Goal: Task Accomplishment & Management: Manage account settings

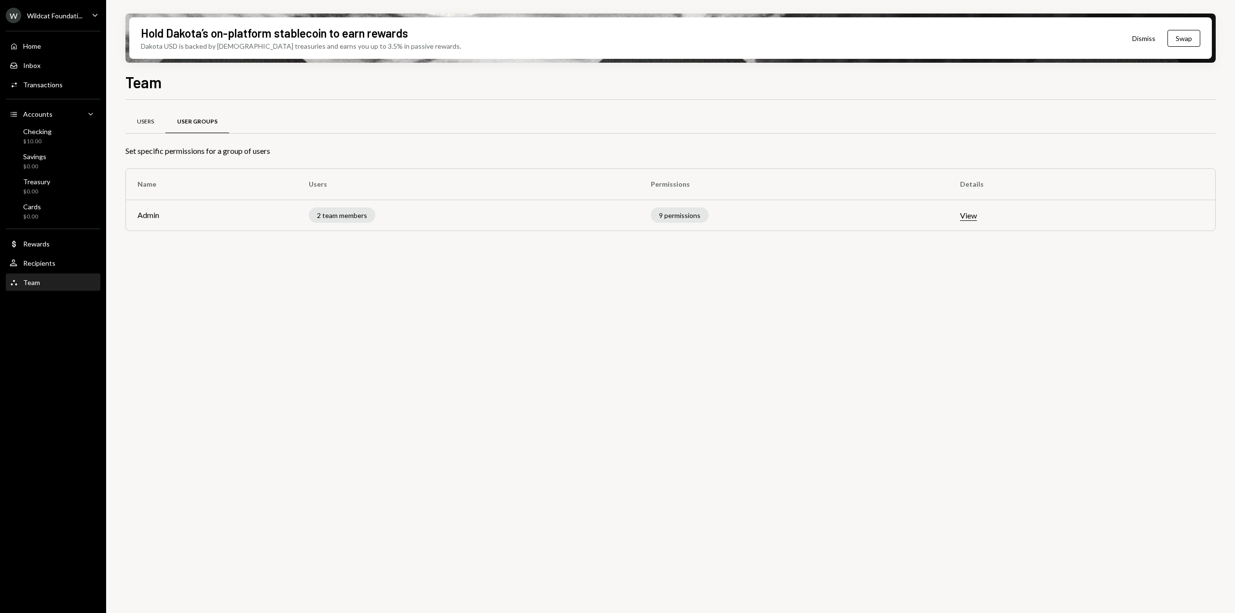
click at [152, 128] on div "Users" at bounding box center [145, 121] width 40 height 23
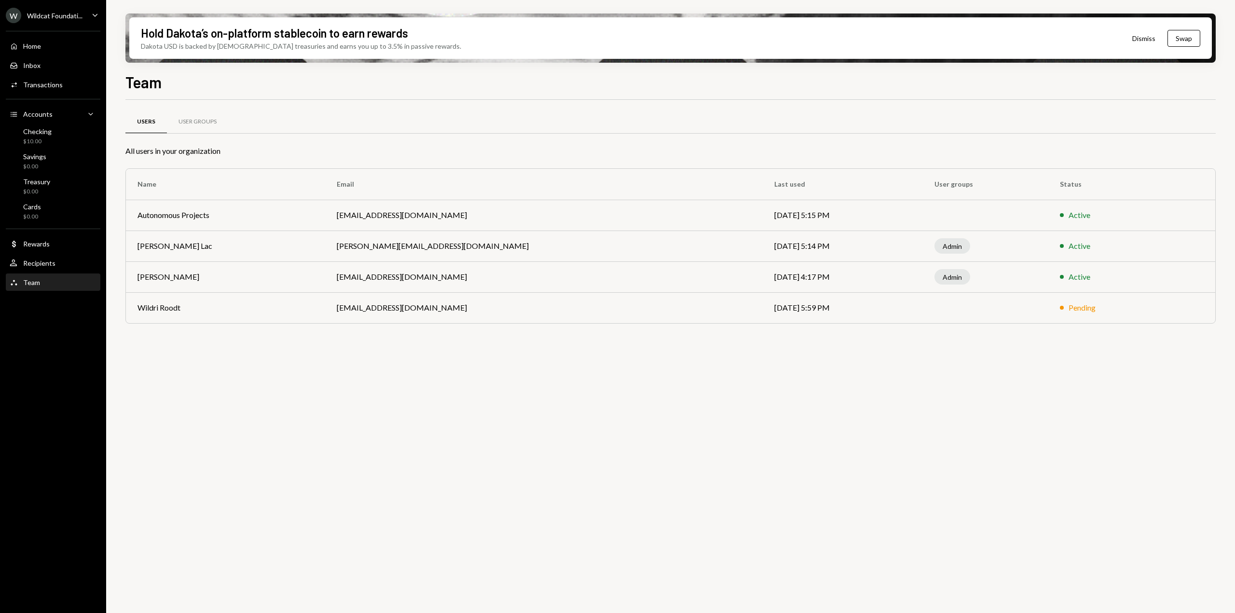
click at [565, 440] on div "Users User Groups All users in your organization Name Email Last used User grou…" at bounding box center [670, 362] width 1090 height 524
click at [54, 133] on div "Checking $10.00" at bounding box center [53, 136] width 87 height 18
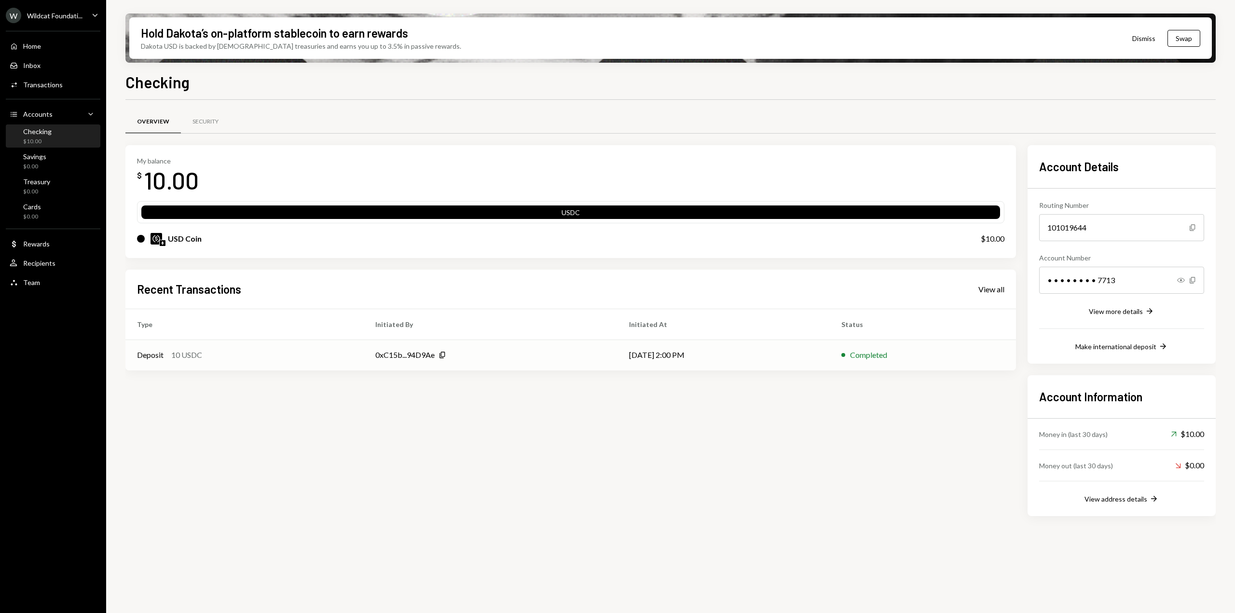
click at [718, 356] on td "[DATE] 2:00 PM" at bounding box center [723, 354] width 212 height 31
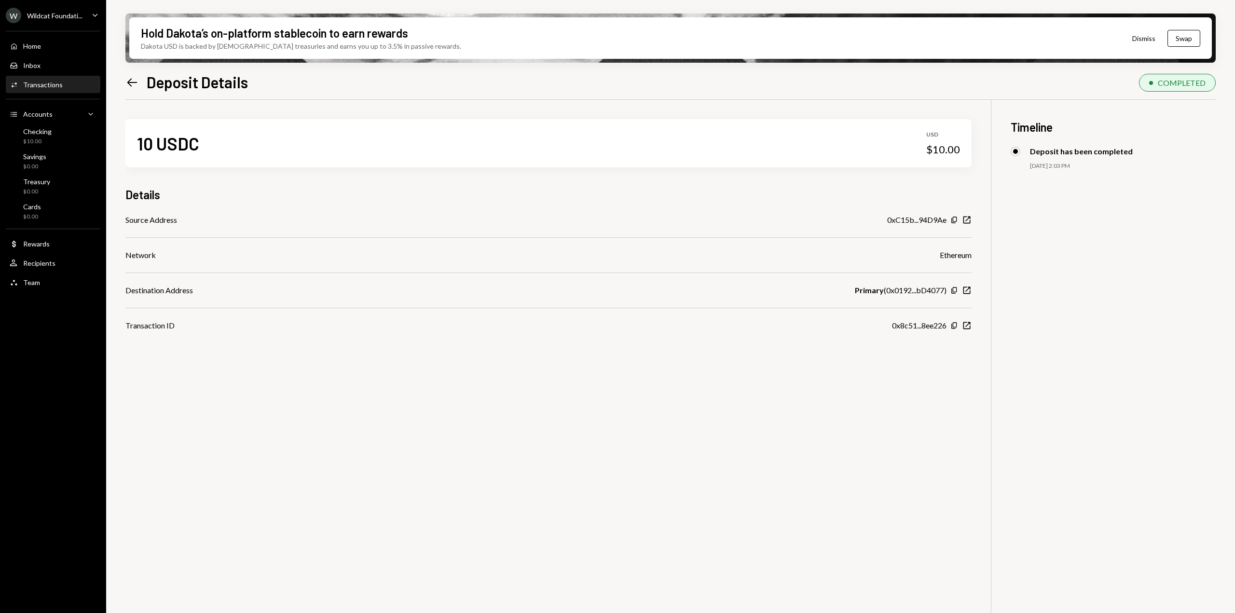
click at [718, 356] on div "10 USDC USD $10.00 Details Source Address 0xC15b...94D9Ae Copy New Window Netwo…" at bounding box center [670, 406] width 1090 height 613
click at [50, 278] on div "Team Team" at bounding box center [53, 282] width 87 height 9
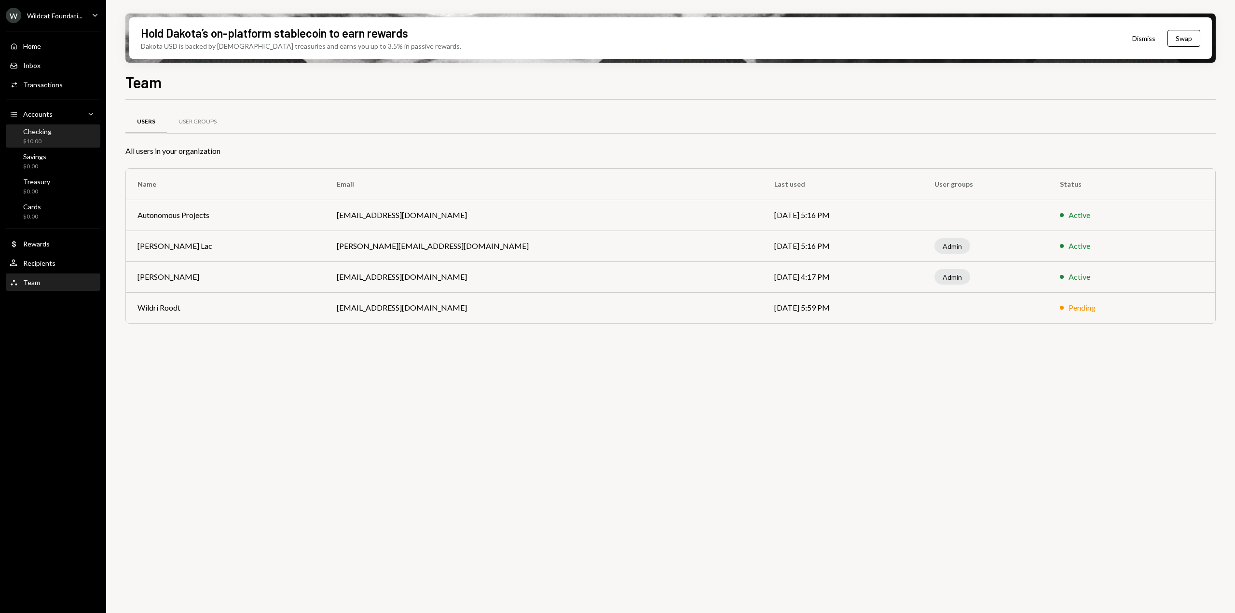
click at [45, 136] on div "Checking $10.00" at bounding box center [37, 136] width 28 height 18
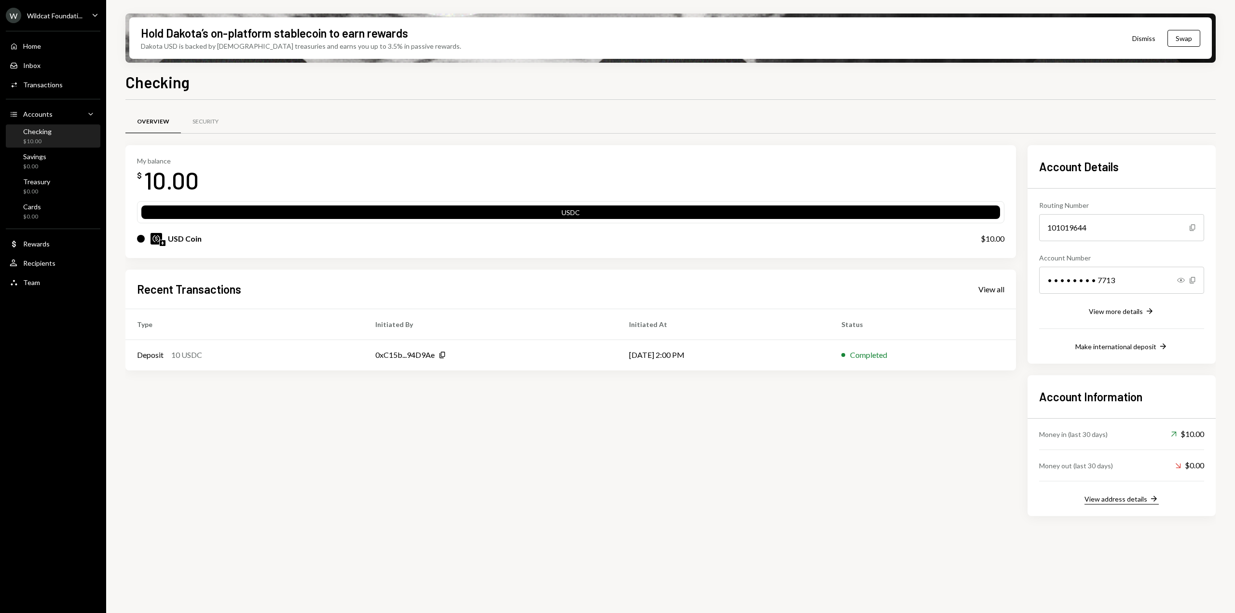
click at [1126, 501] on div "View address details" at bounding box center [1115, 499] width 63 height 8
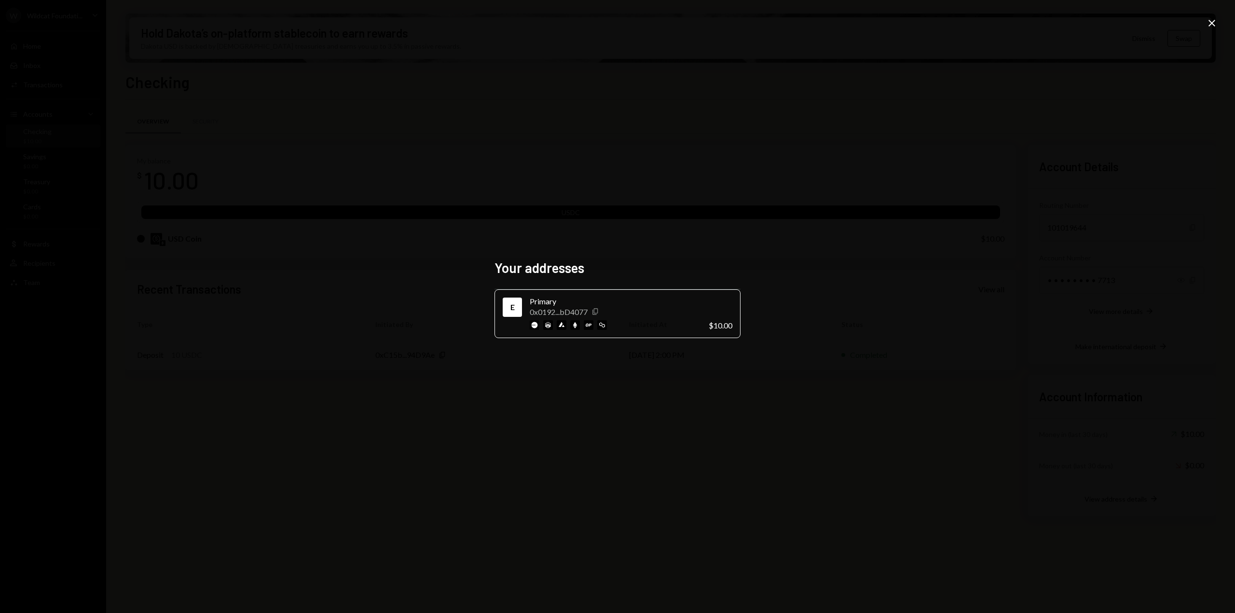
click at [597, 312] on icon "Copy" at bounding box center [595, 312] width 8 height 8
click at [596, 313] on icon "button" at bounding box center [594, 312] width 5 height 6
click at [826, 334] on div "Your addresses E Primary 0x0192...bD4077 Copy $10.00 Close" at bounding box center [617, 306] width 1235 height 613
click at [1204, 22] on div "Your addresses E Primary 0x0192...bD4077 Copy $10.00 Close" at bounding box center [617, 306] width 1235 height 613
click at [1210, 22] on icon at bounding box center [1211, 23] width 7 height 7
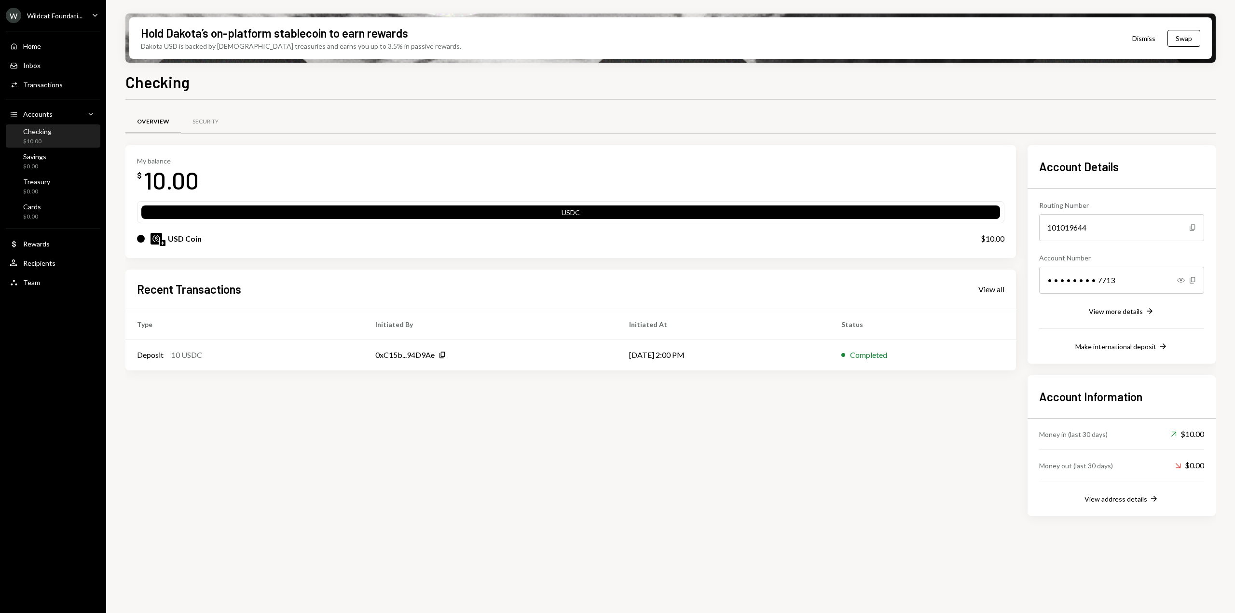
click at [76, 16] on div "Wildcat Foundati..." at bounding box center [54, 16] width 55 height 8
click at [42, 147] on div "Sign out" at bounding box center [67, 150] width 103 height 8
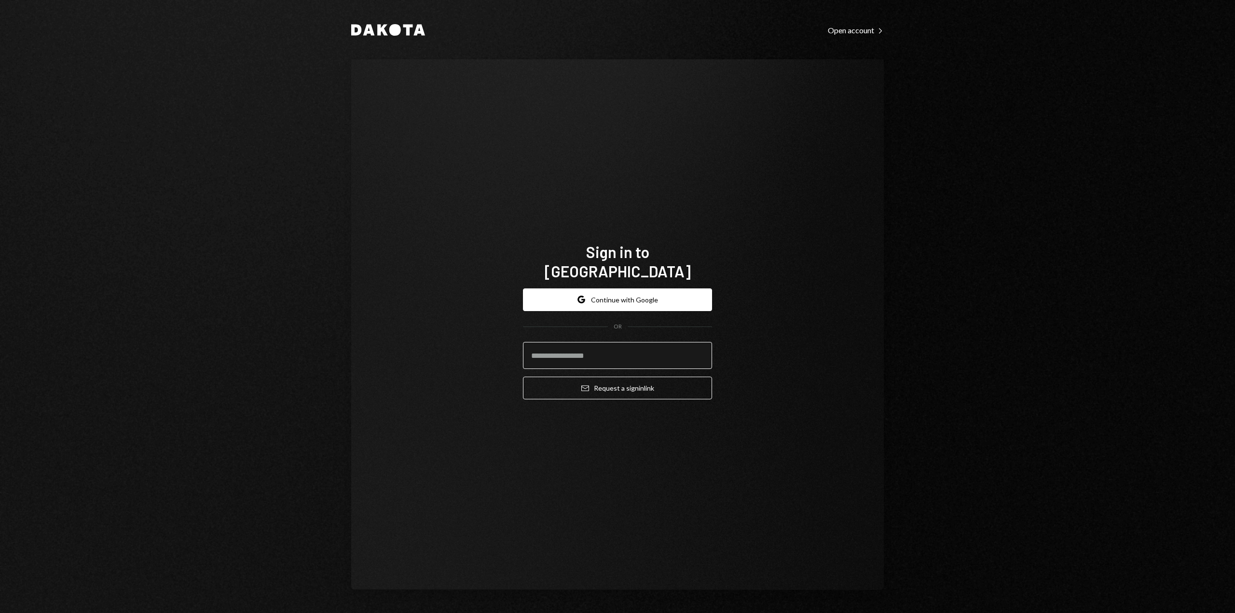
click at [614, 344] on input "email" at bounding box center [617, 355] width 189 height 27
type input "**********"
click at [632, 380] on button "Email Request a sign in link" at bounding box center [617, 388] width 189 height 23
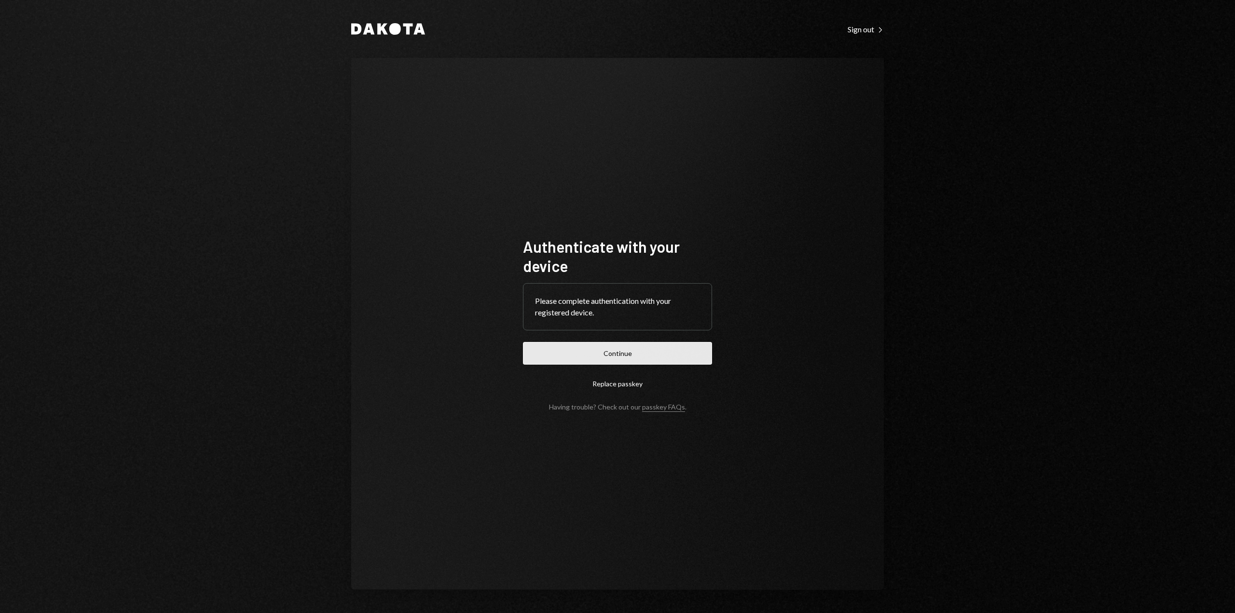
click at [639, 352] on button "Continue" at bounding box center [617, 353] width 189 height 23
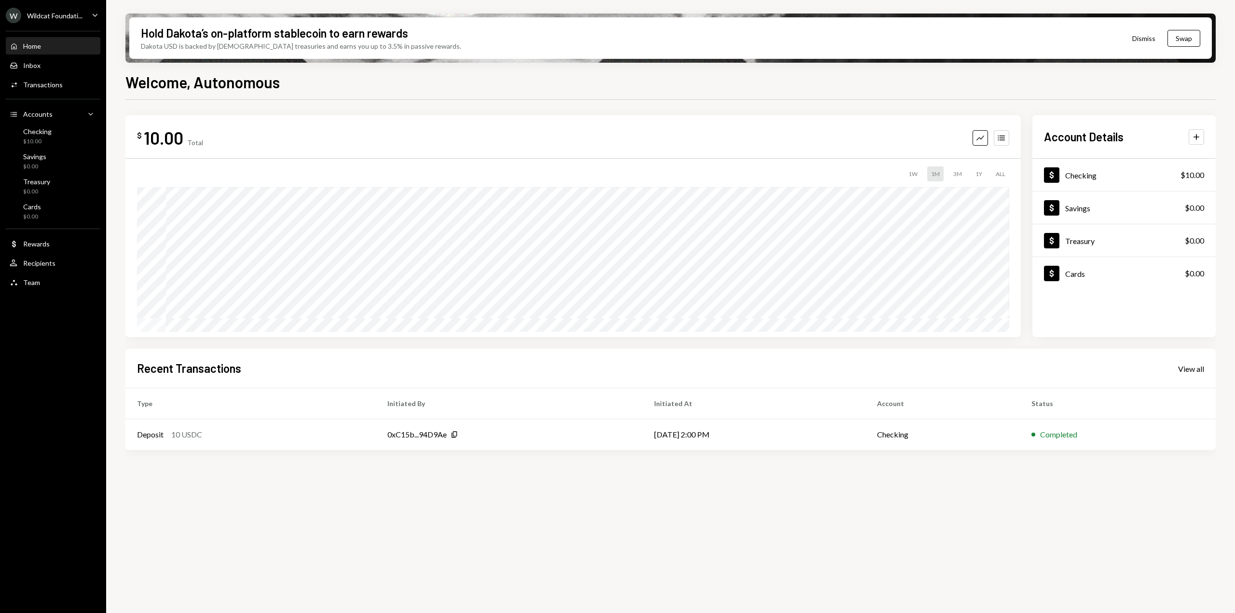
click at [87, 16] on div "W Wildcat Foundati... Caret Down" at bounding box center [53, 15] width 106 height 15
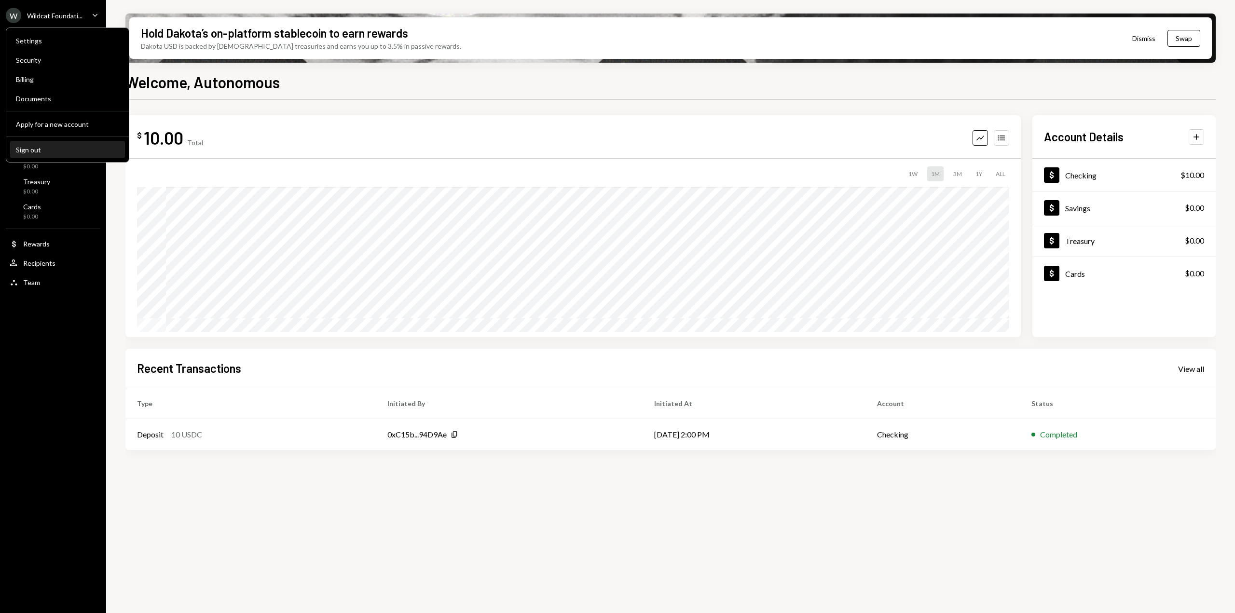
click at [39, 151] on div "Sign out" at bounding box center [67, 150] width 103 height 8
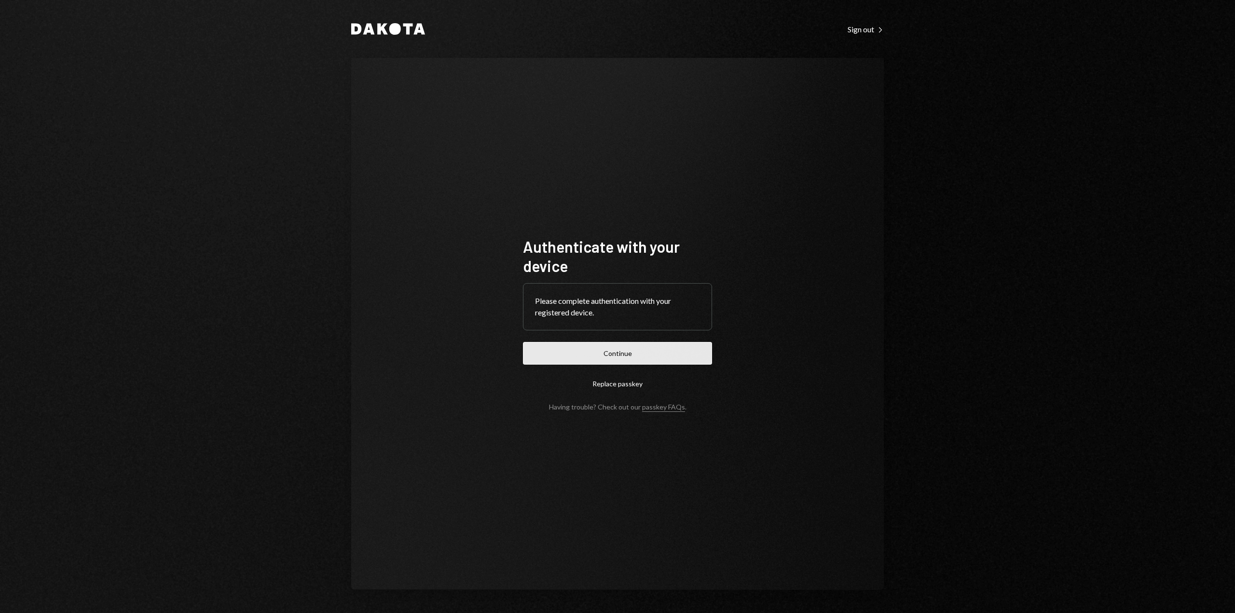
click at [624, 355] on button "Continue" at bounding box center [617, 353] width 189 height 23
click at [787, 259] on div "Authenticate with your device Please complete authentication with your register…" at bounding box center [617, 324] width 532 height 532
click at [623, 378] on button "Replace passkey" at bounding box center [617, 383] width 189 height 23
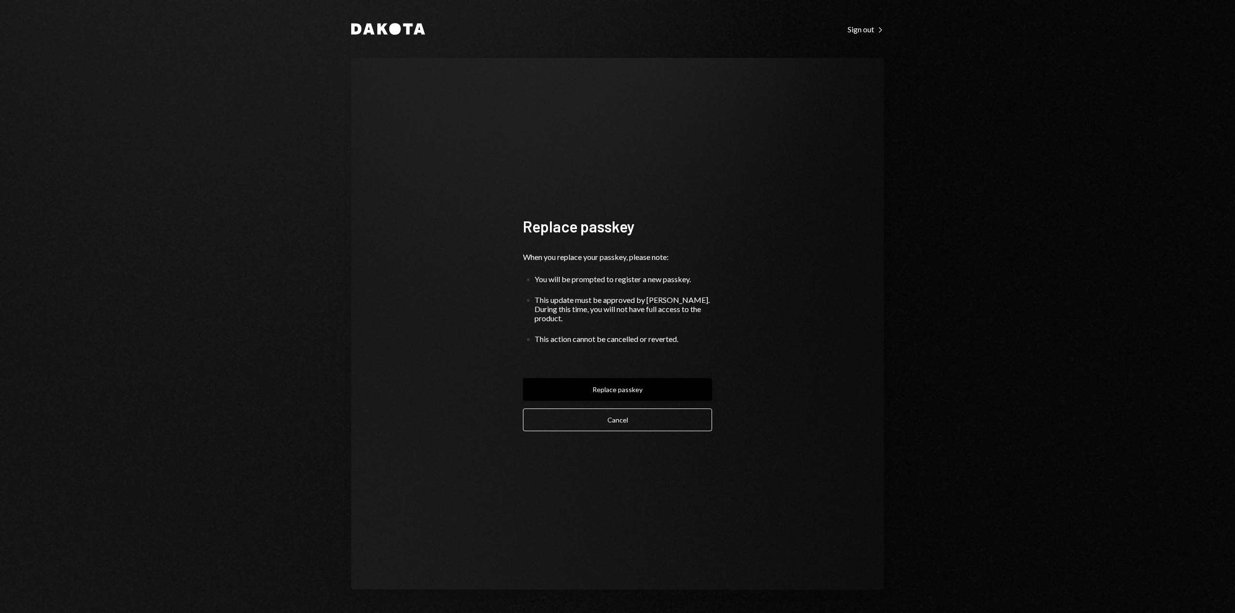
click at [601, 389] on button "Replace passkey" at bounding box center [617, 389] width 189 height 23
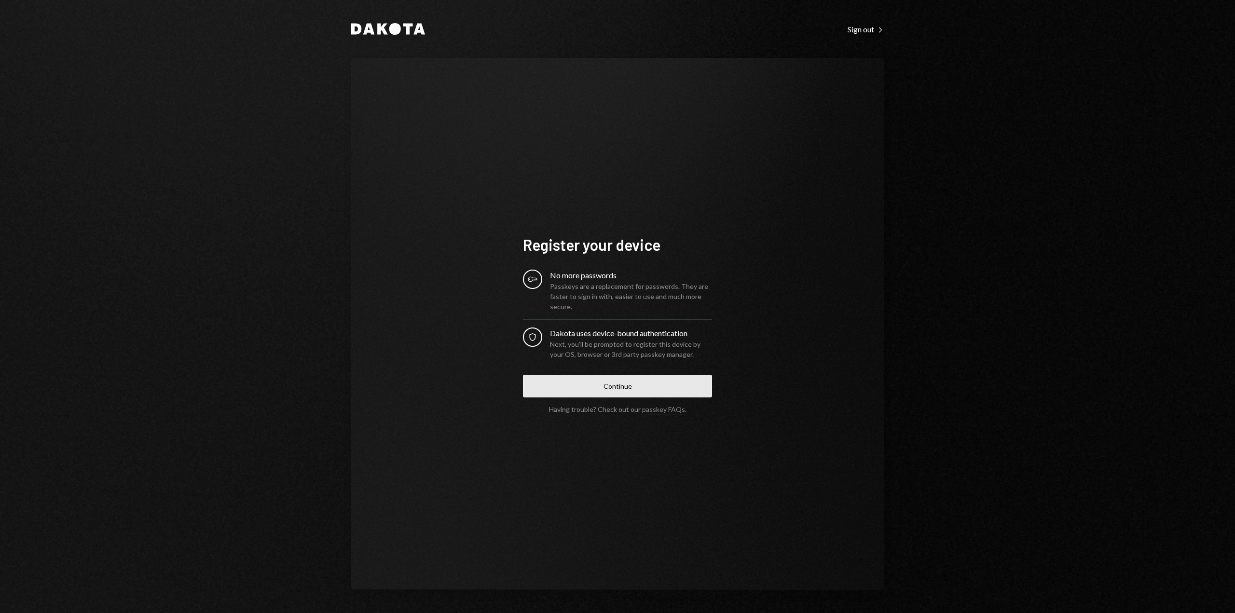
click at [645, 390] on button "Continue" at bounding box center [617, 386] width 189 height 23
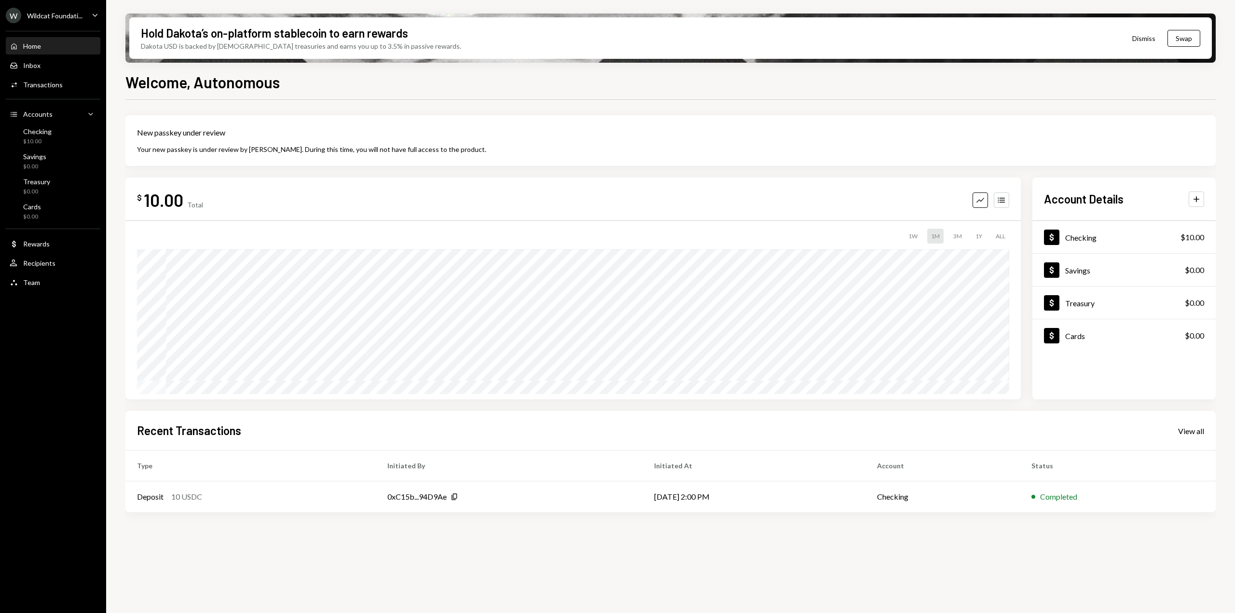
click at [99, 20] on icon "Caret Down" at bounding box center [95, 15] width 11 height 11
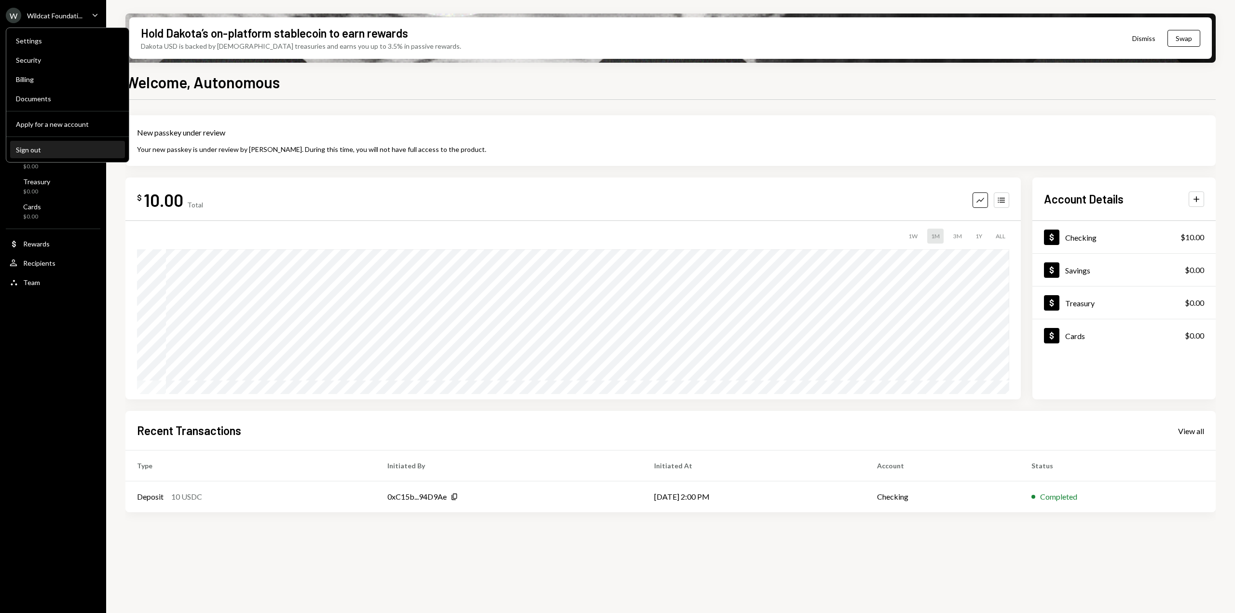
click at [30, 150] on div "Sign out" at bounding box center [67, 150] width 103 height 8
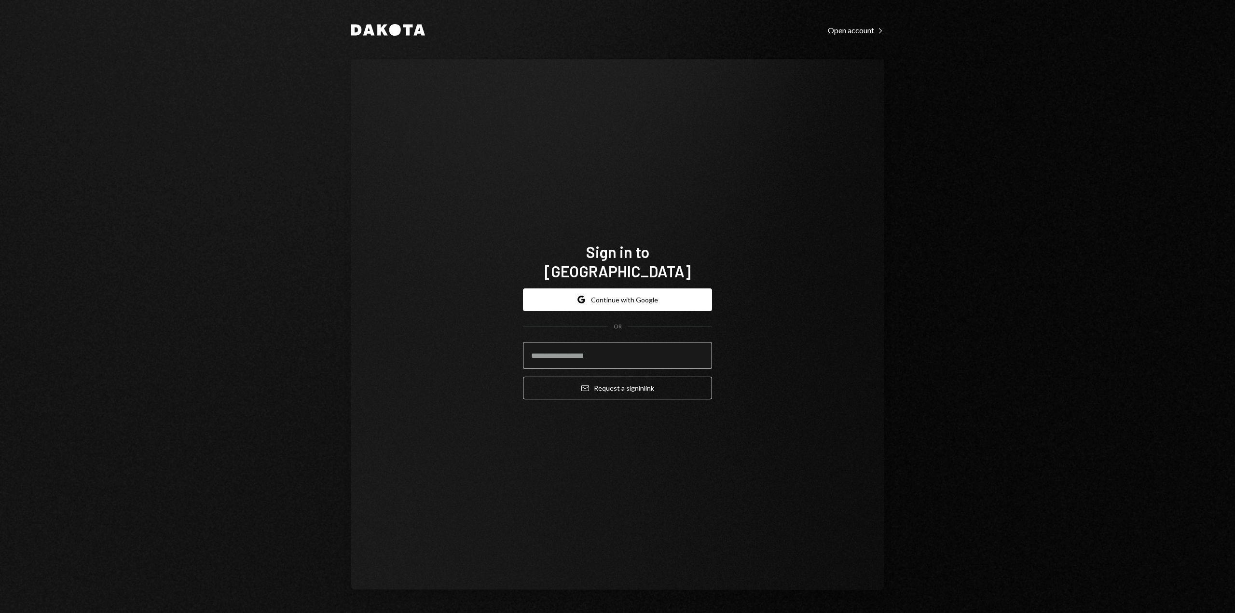
click at [596, 347] on input "email" at bounding box center [617, 355] width 189 height 27
type input "**********"
click at [616, 420] on div "**********" at bounding box center [617, 325] width 212 height 243
drag, startPoint x: 865, startPoint y: 233, endPoint x: 879, endPoint y: 223, distance: 17.3
click at [865, 233] on div "**********" at bounding box center [617, 324] width 532 height 530
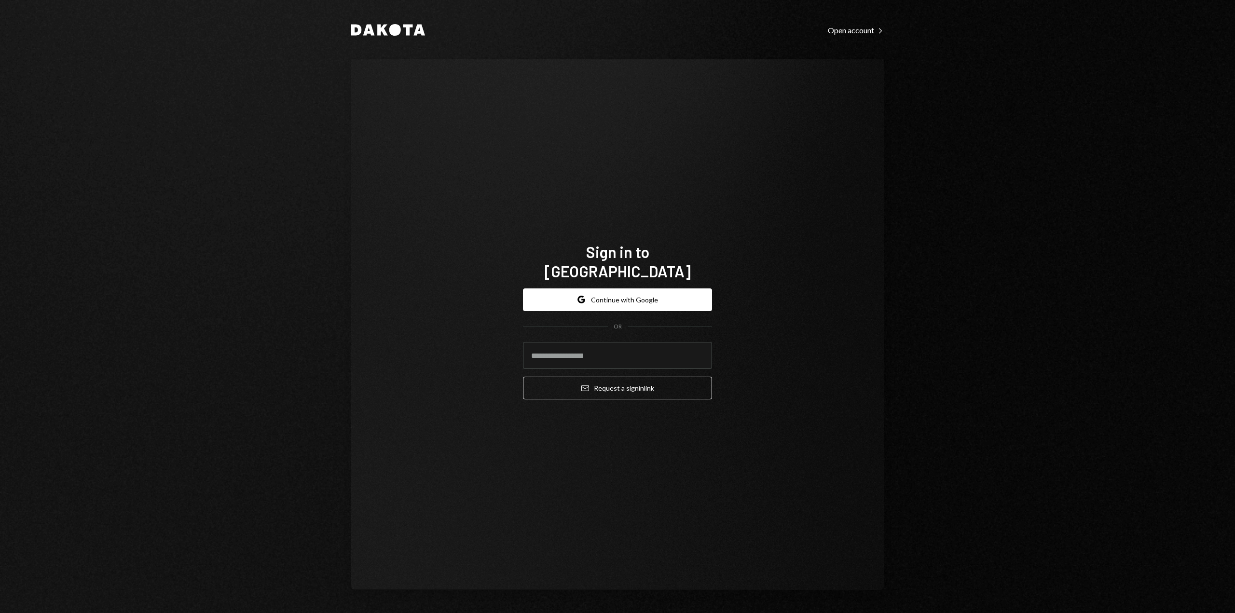
click at [767, 335] on div "Sign in to [GEOGRAPHIC_DATA] Google Continue with Google OR Email Request a sig…" at bounding box center [617, 324] width 532 height 530
click at [624, 357] on input "email" at bounding box center [617, 355] width 189 height 27
type input "**********"
click at [645, 380] on button "Email Request a sign in link" at bounding box center [617, 388] width 189 height 23
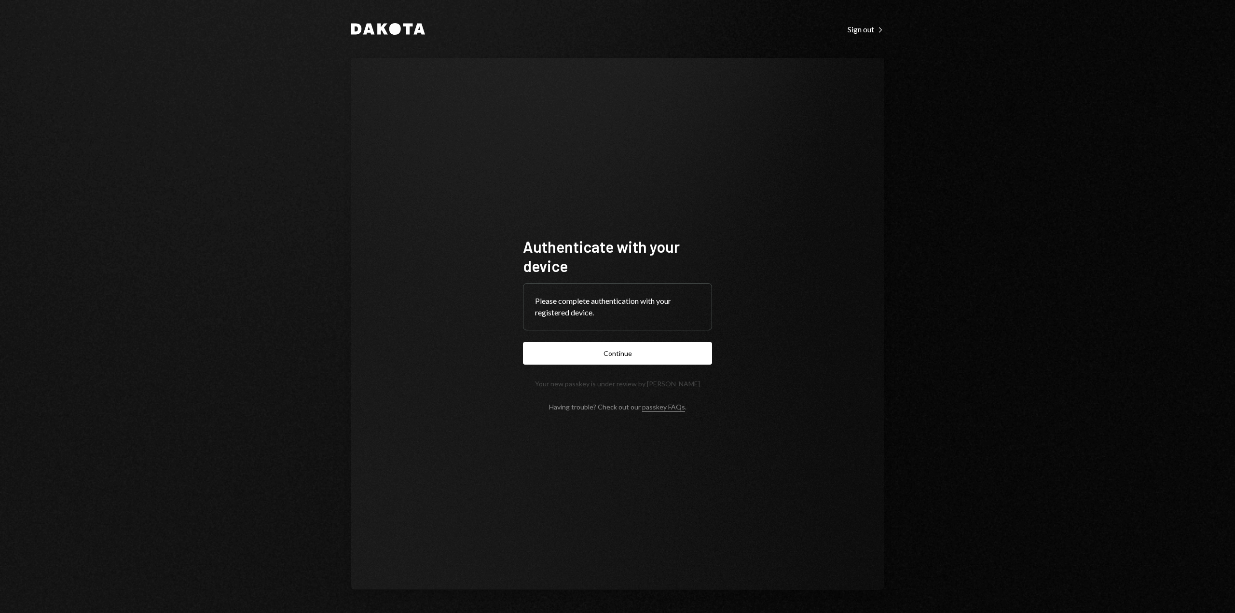
click at [593, 314] on div "Please complete authentication with your registered device." at bounding box center [617, 306] width 165 height 23
click at [611, 351] on button "Continue" at bounding box center [617, 353] width 189 height 23
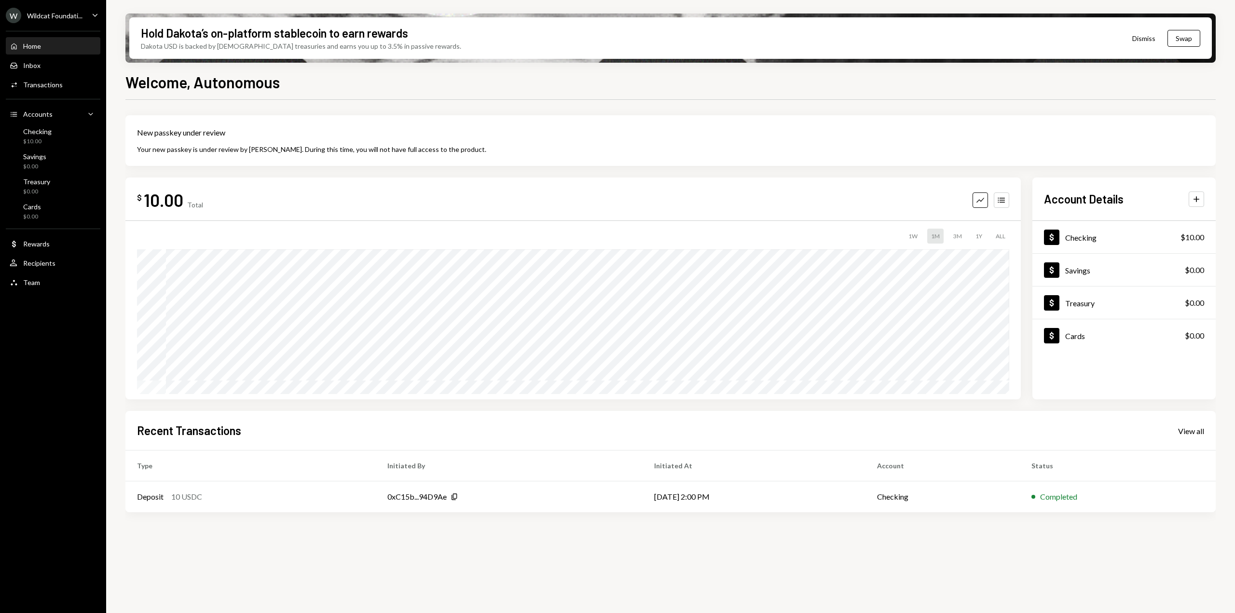
click at [1152, 39] on button "Dismiss" at bounding box center [1143, 38] width 47 height 23
